Goal: Transaction & Acquisition: Purchase product/service

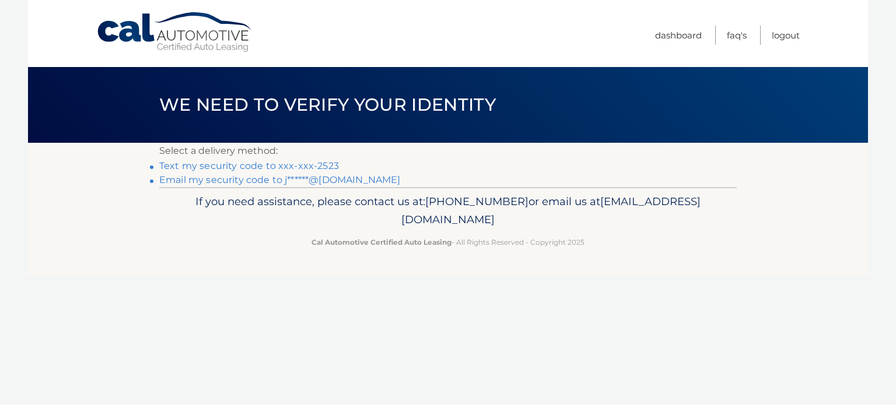
click at [257, 164] on link "Text my security code to xxx-xxx-2523" at bounding box center [249, 165] width 180 height 11
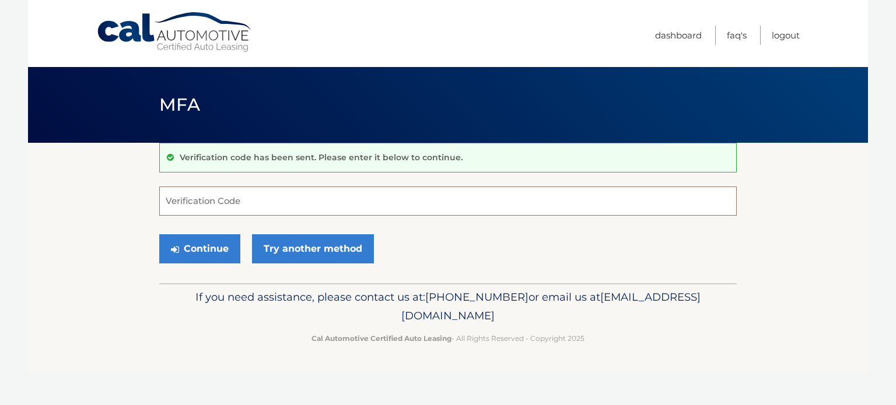
click at [260, 207] on input "Verification Code" at bounding box center [447, 201] width 577 height 29
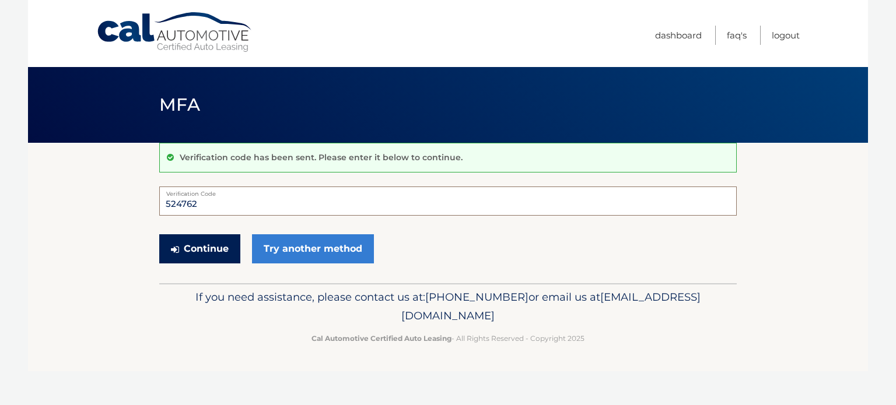
type input "524762"
click at [207, 246] on button "Continue" at bounding box center [199, 248] width 81 height 29
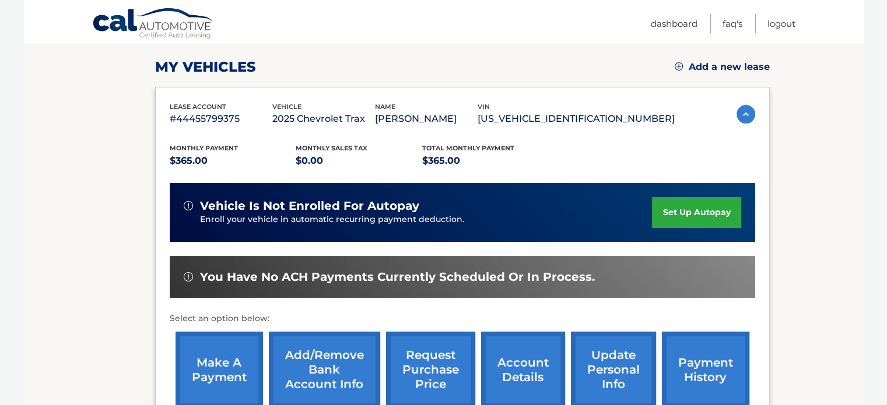
scroll to position [175, 0]
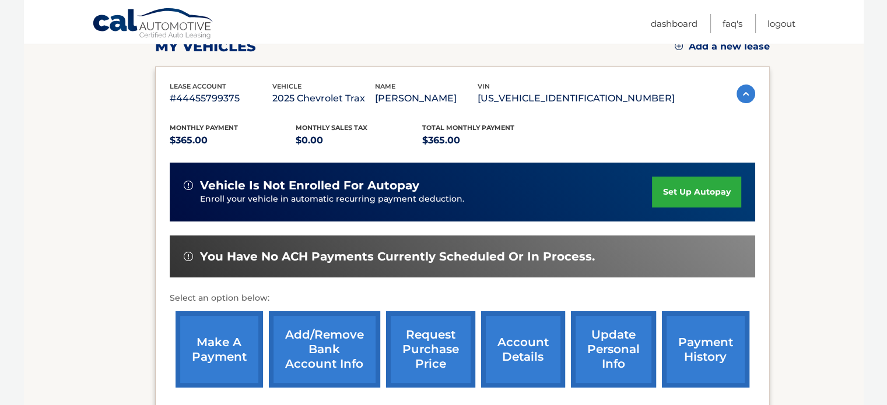
click at [211, 343] on link "make a payment" at bounding box center [219, 349] width 87 height 76
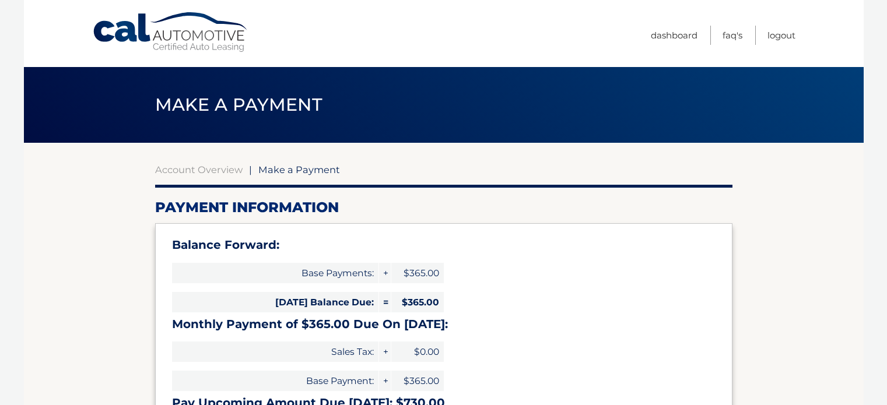
select select "N2ZiNzQ2YmEtZTk2Ni00YmEyLWIwNTQtOTI1YmI3NzFiMWI3"
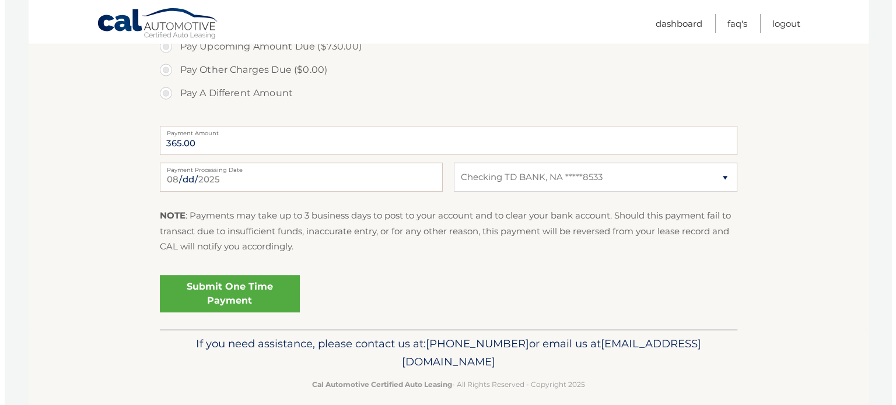
scroll to position [467, 0]
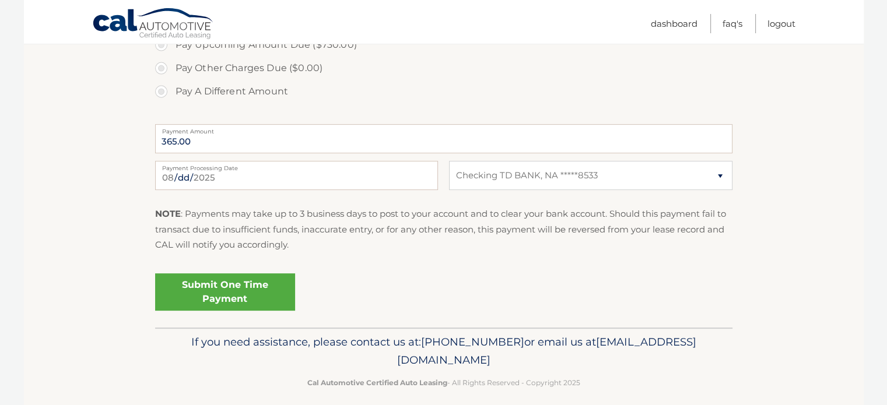
click at [214, 289] on link "Submit One Time Payment" at bounding box center [225, 292] width 140 height 37
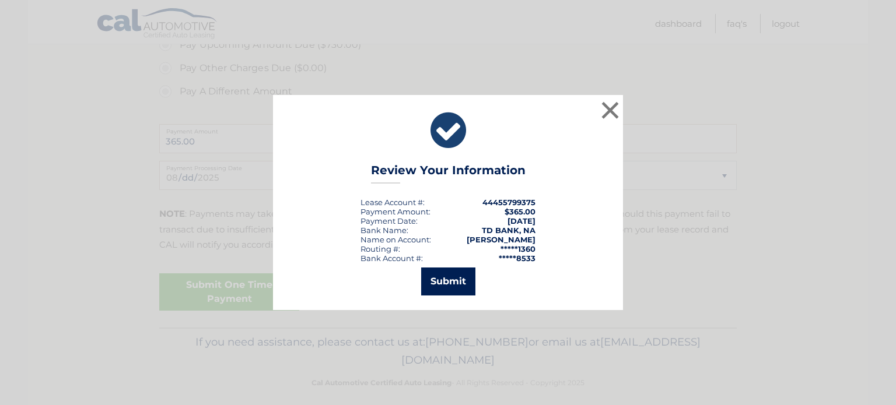
click at [447, 282] on button "Submit" at bounding box center [448, 282] width 54 height 28
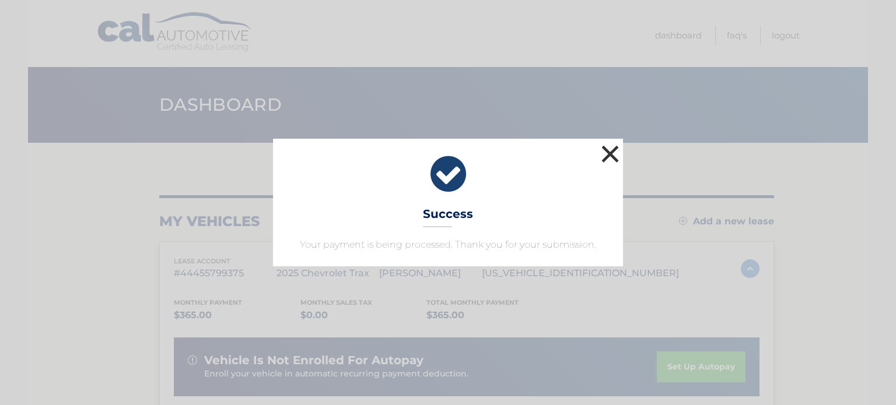
click at [614, 155] on button "×" at bounding box center [609, 153] width 23 height 23
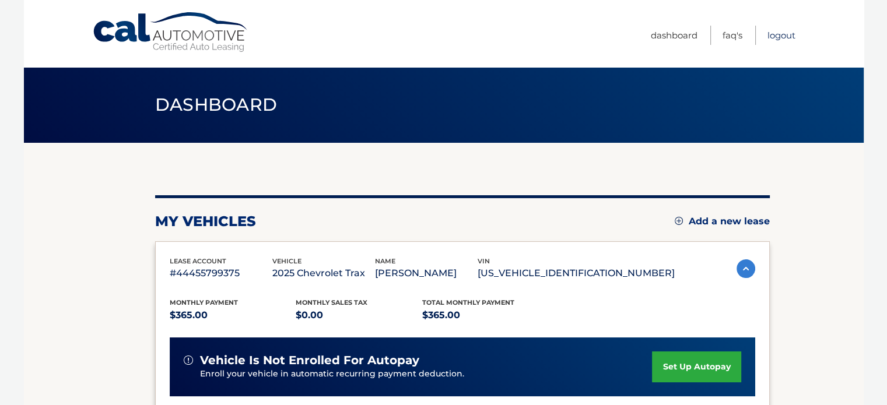
click at [778, 36] on link "Logout" at bounding box center [782, 35] width 28 height 19
